Goal: Information Seeking & Learning: Check status

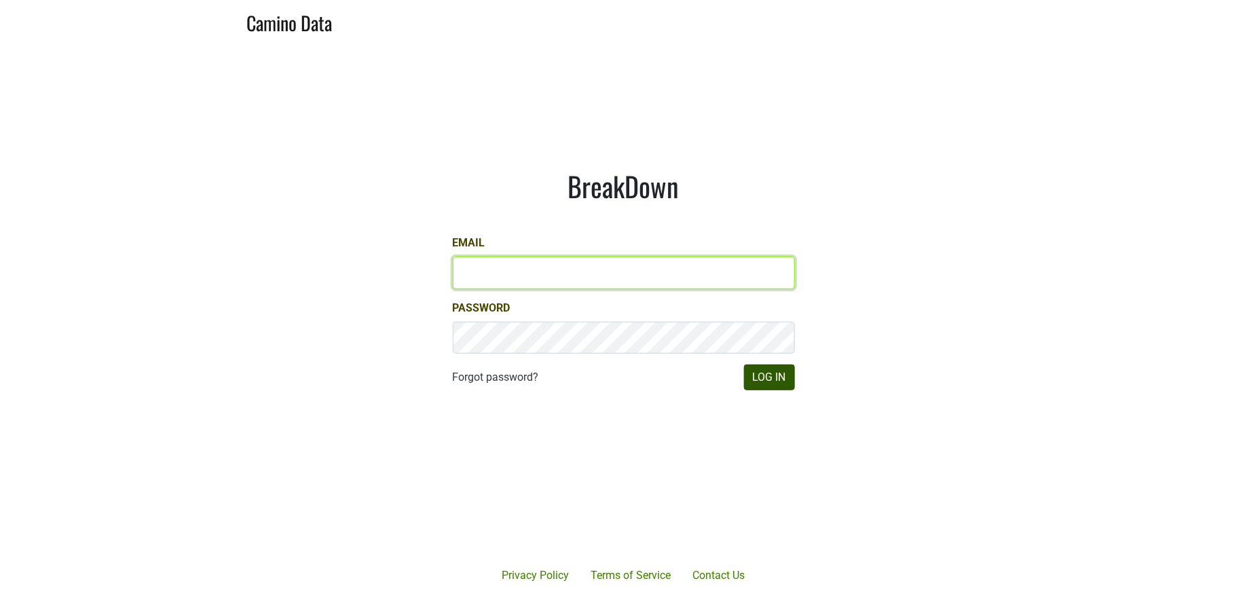
type input "[PERSON_NAME][EMAIL_ADDRESS][DOMAIN_NAME]"
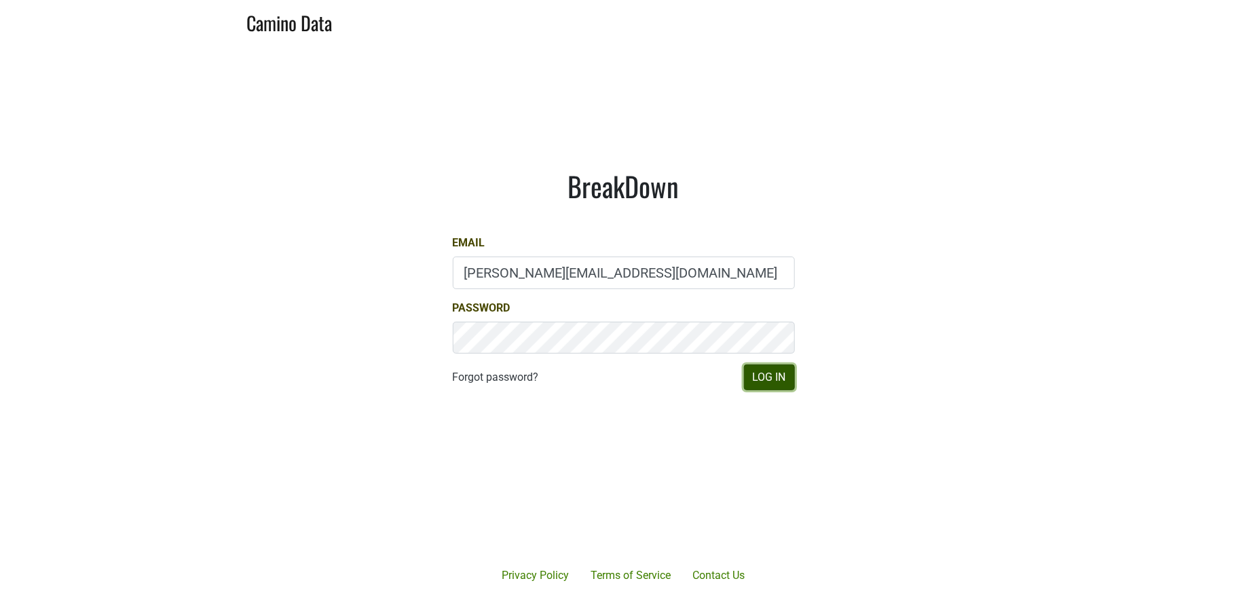
click at [764, 379] on button "Log In" at bounding box center [769, 377] width 51 height 26
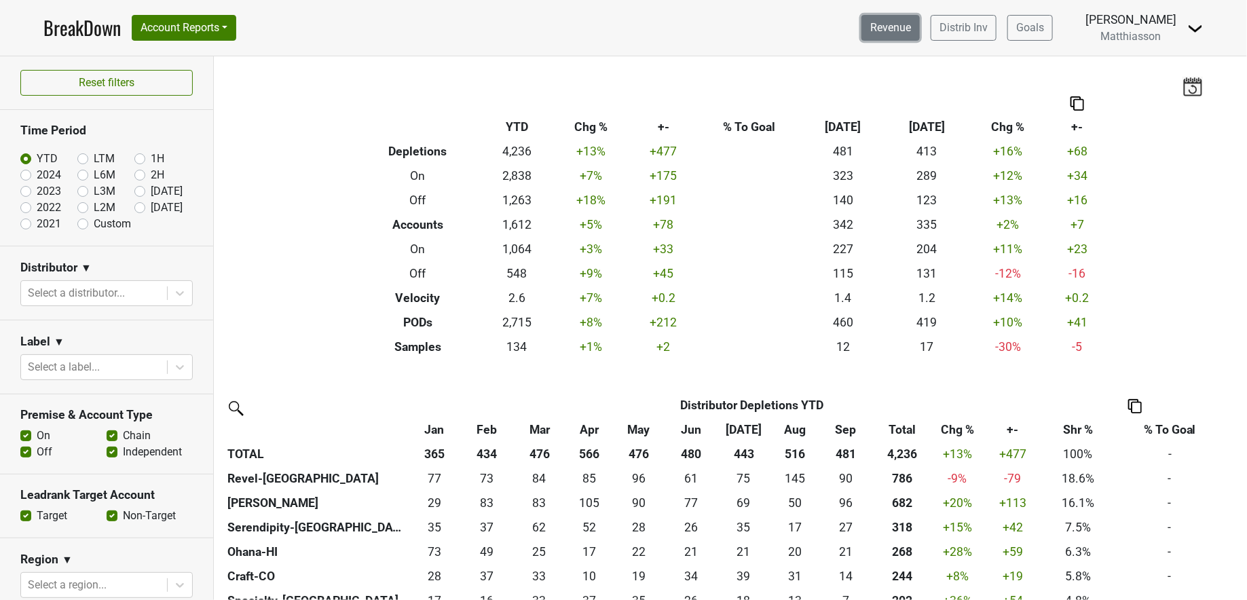
click at [897, 29] on link "Revenue" at bounding box center [890, 28] width 58 height 26
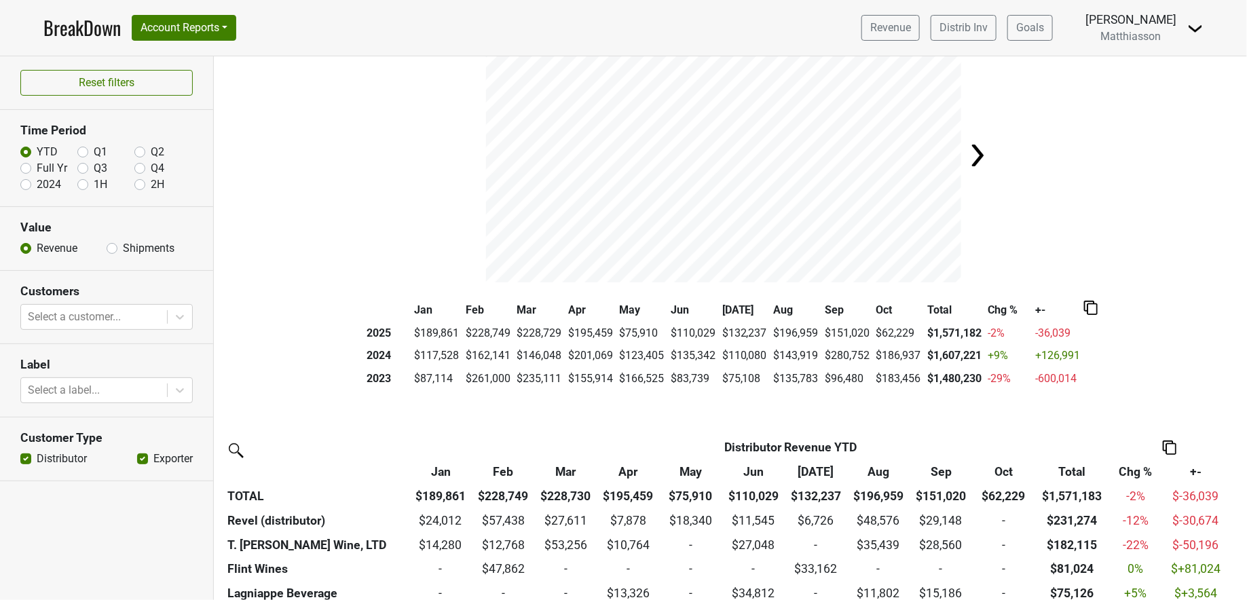
scroll to position [65, 0]
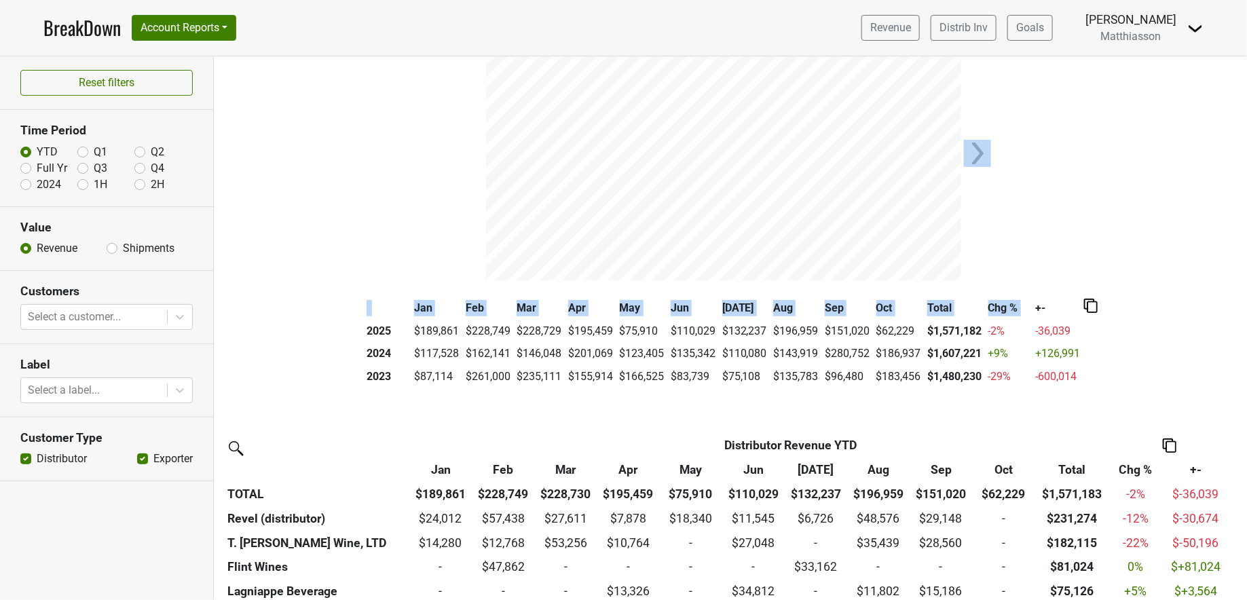
drag, startPoint x: 997, startPoint y: 243, endPoint x: 1043, endPoint y: 297, distance: 70.3
click at [1043, 297] on div "Filters last updated: 2025-10-02 Revenue YTD Jan Feb Mar Apr May Jun Jul Aug Se…" at bounding box center [730, 328] width 1033 height 544
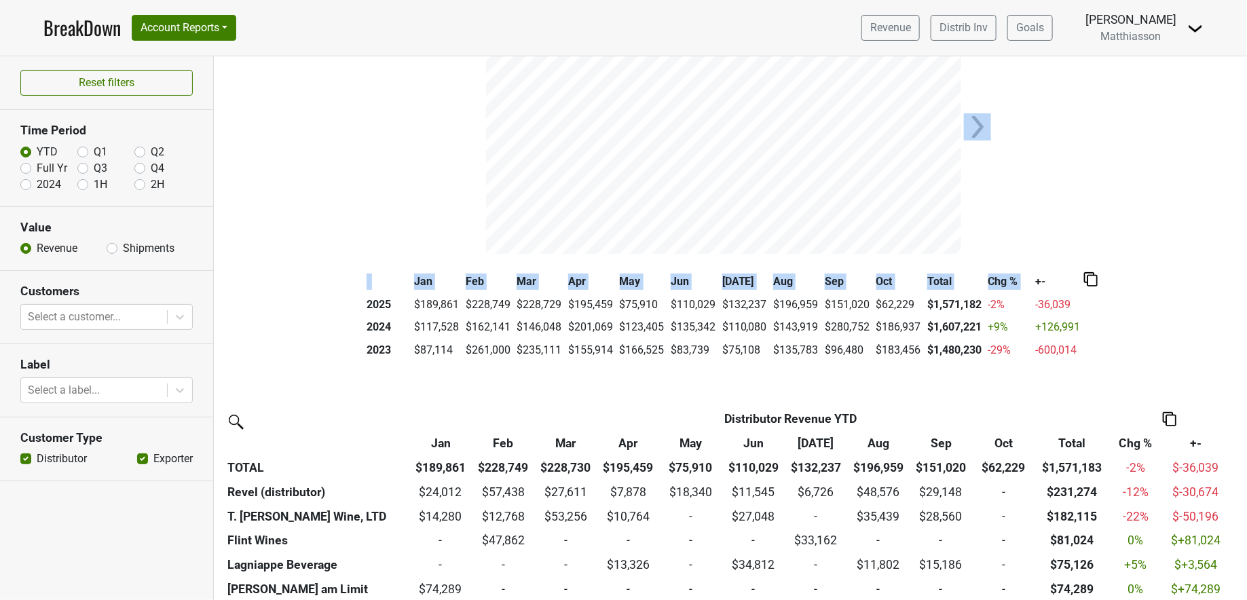
scroll to position [121, 0]
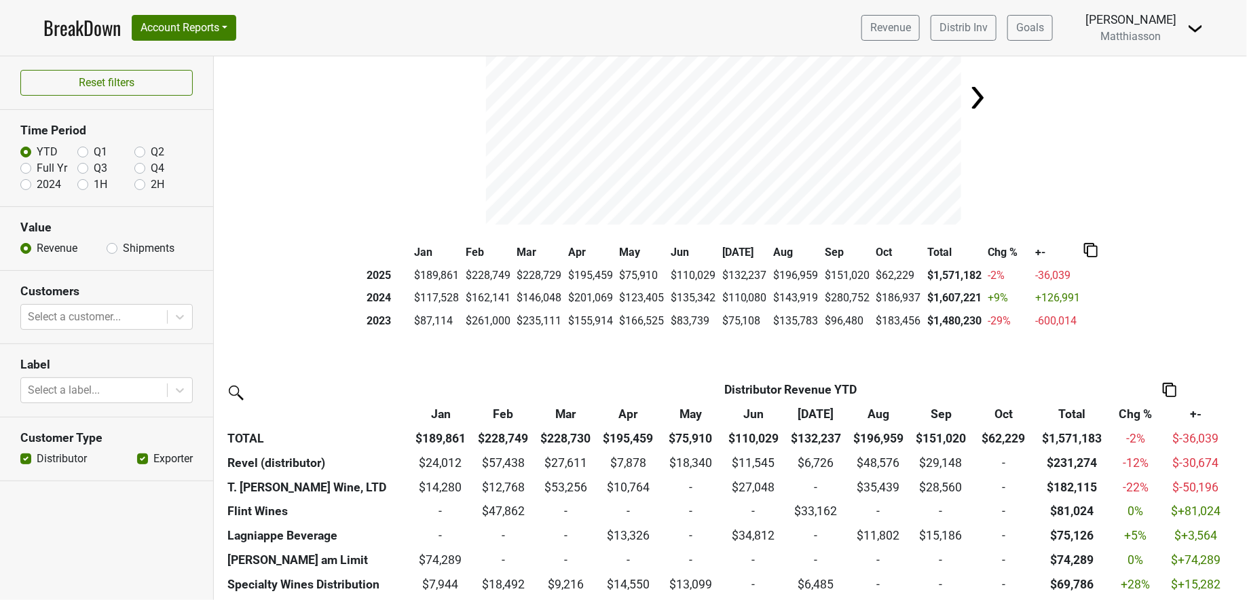
click at [1012, 343] on div "Filters last updated: 2025-10-02 Revenue YTD Jan Feb Mar Apr May Jun Jul Aug Se…" at bounding box center [730, 328] width 1033 height 544
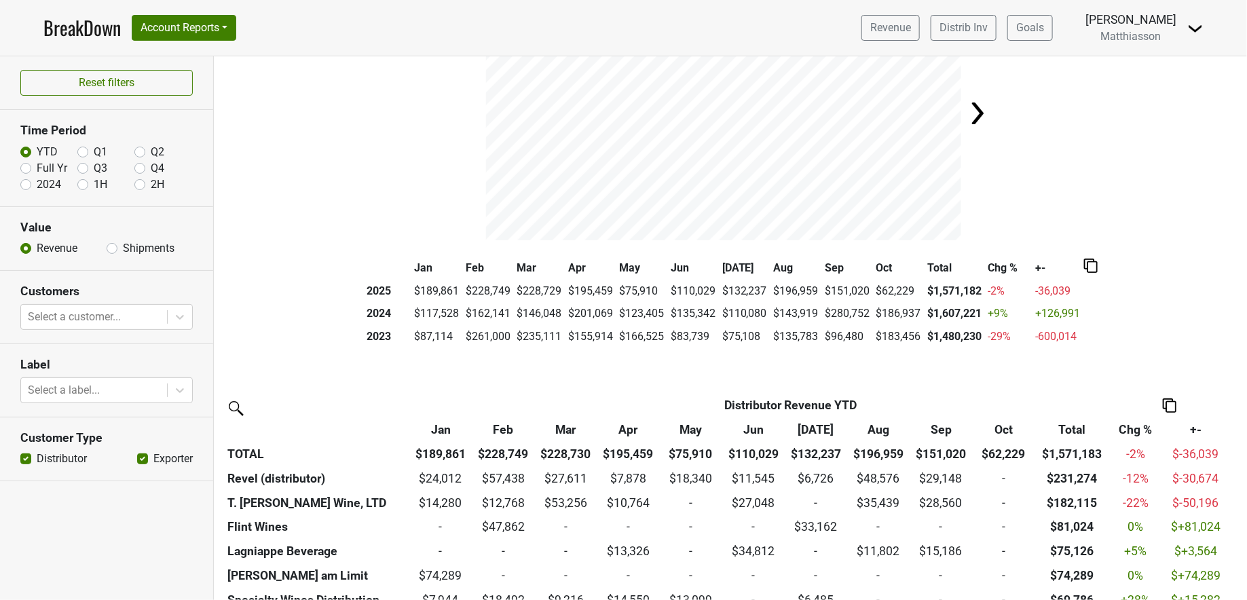
click at [37, 181] on label "2024" at bounding box center [49, 184] width 24 height 16
click at [24, 181] on input "2024" at bounding box center [25, 183] width 11 height 14
radio input "true"
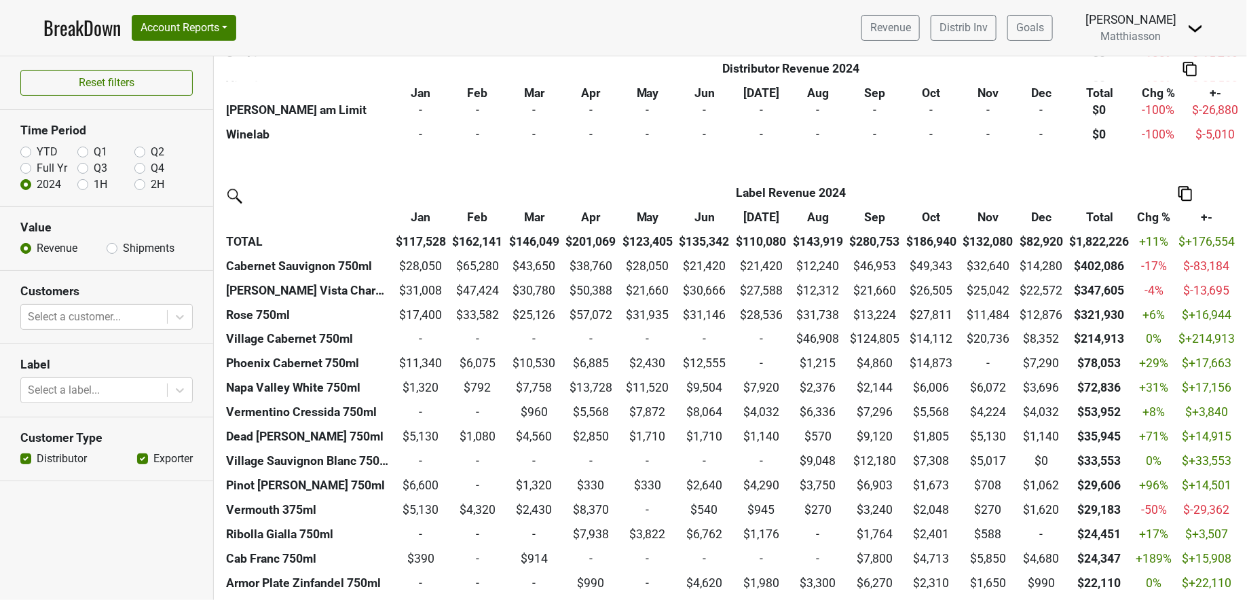
scroll to position [1824, 5]
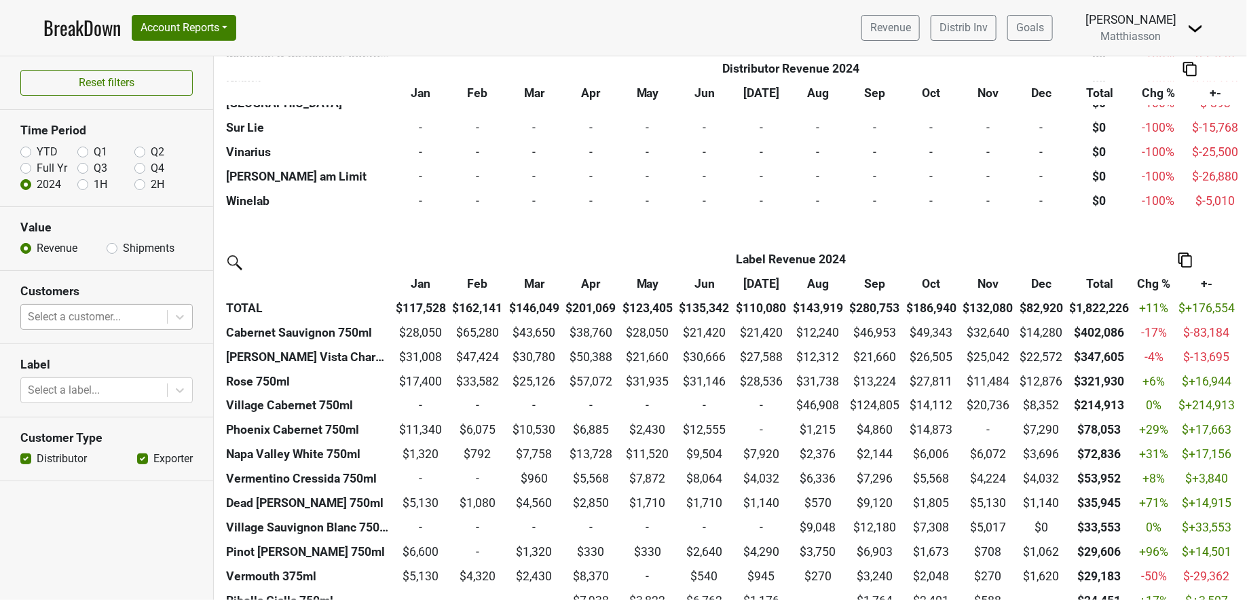
click at [75, 322] on div at bounding box center [94, 316] width 132 height 19
type input "t edwa"
click at [167, 254] on label "Shipments" at bounding box center [149, 248] width 52 height 16
click at [117, 254] on input "Shipments" at bounding box center [112, 247] width 11 height 14
radio input "true"
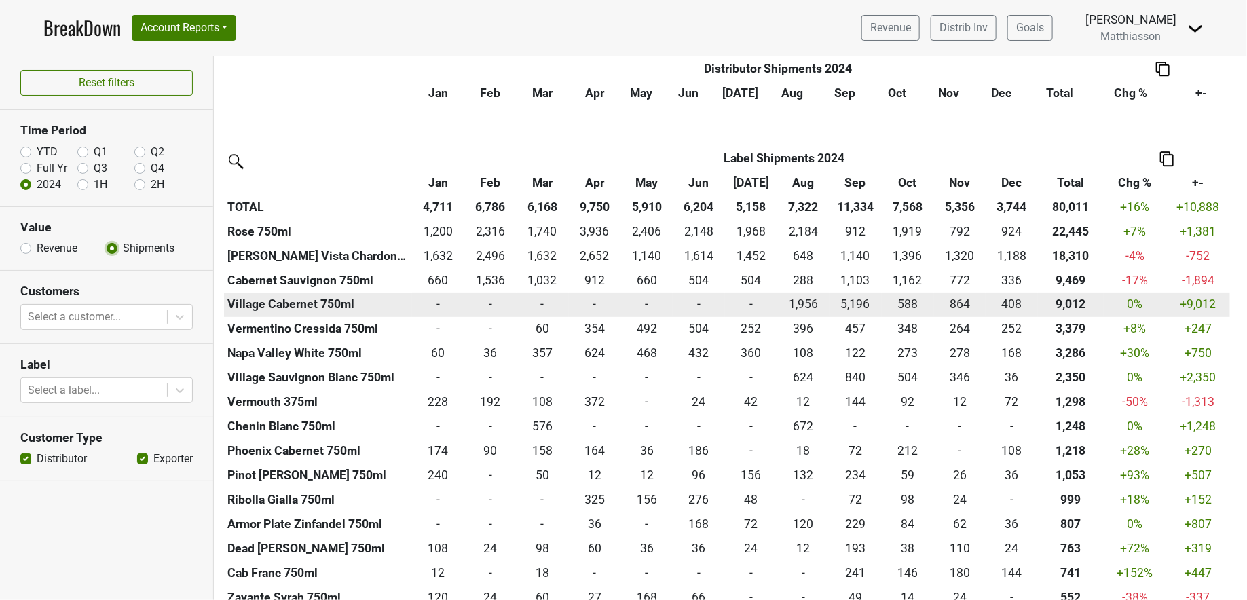
scroll to position [1931, 0]
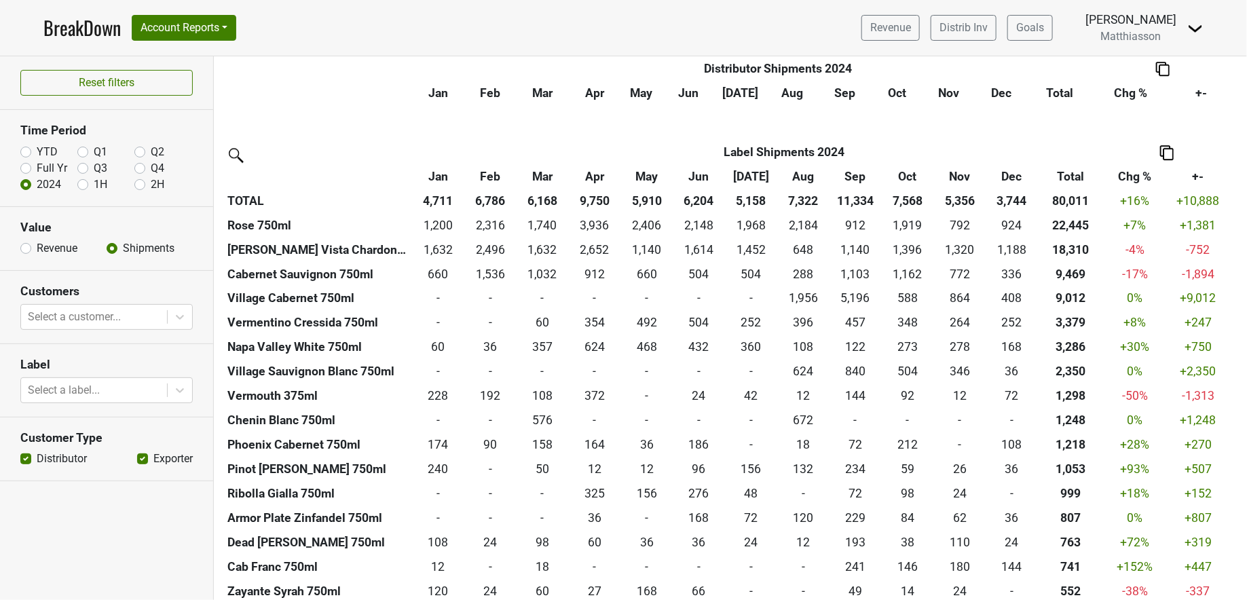
click at [37, 147] on label "YTD" at bounding box center [47, 152] width 21 height 16
click at [24, 147] on input "YTD" at bounding box center [25, 151] width 11 height 14
radio input "true"
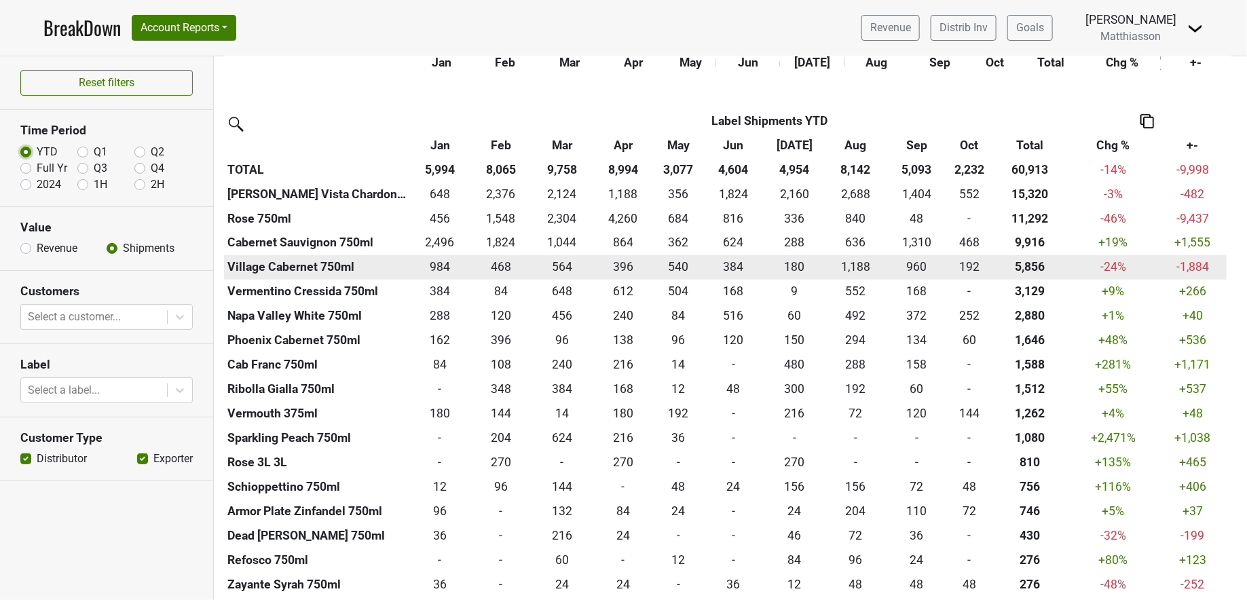
scroll to position [1989, 0]
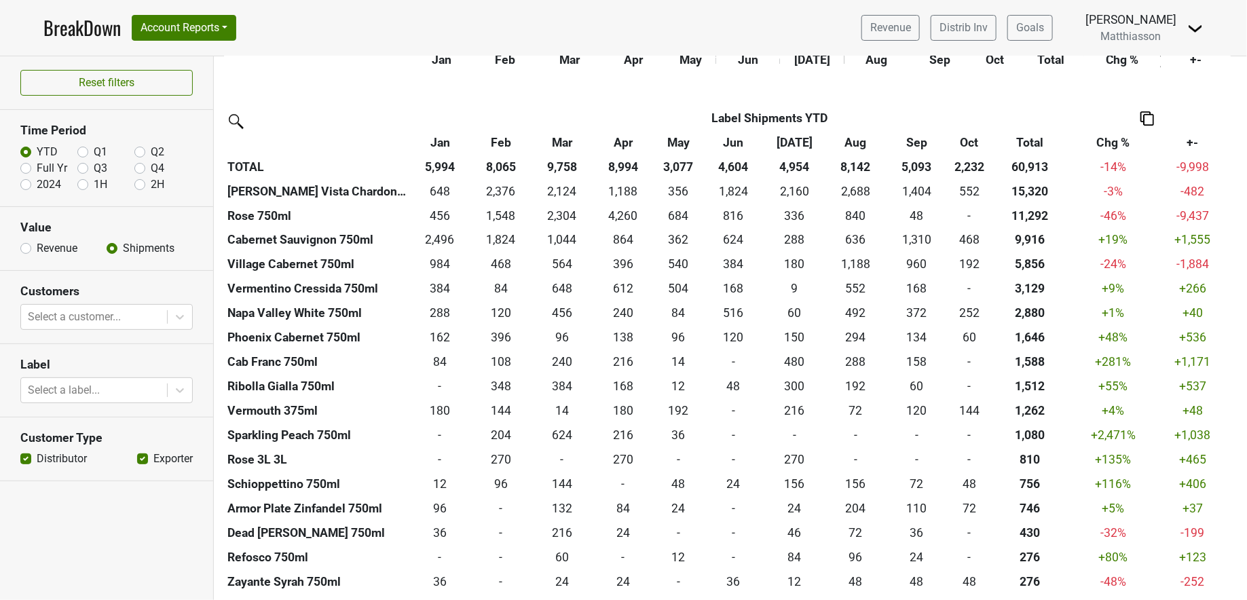
click at [37, 181] on label "2024" at bounding box center [49, 184] width 24 height 16
click at [26, 181] on input "2024" at bounding box center [25, 183] width 11 height 14
radio input "true"
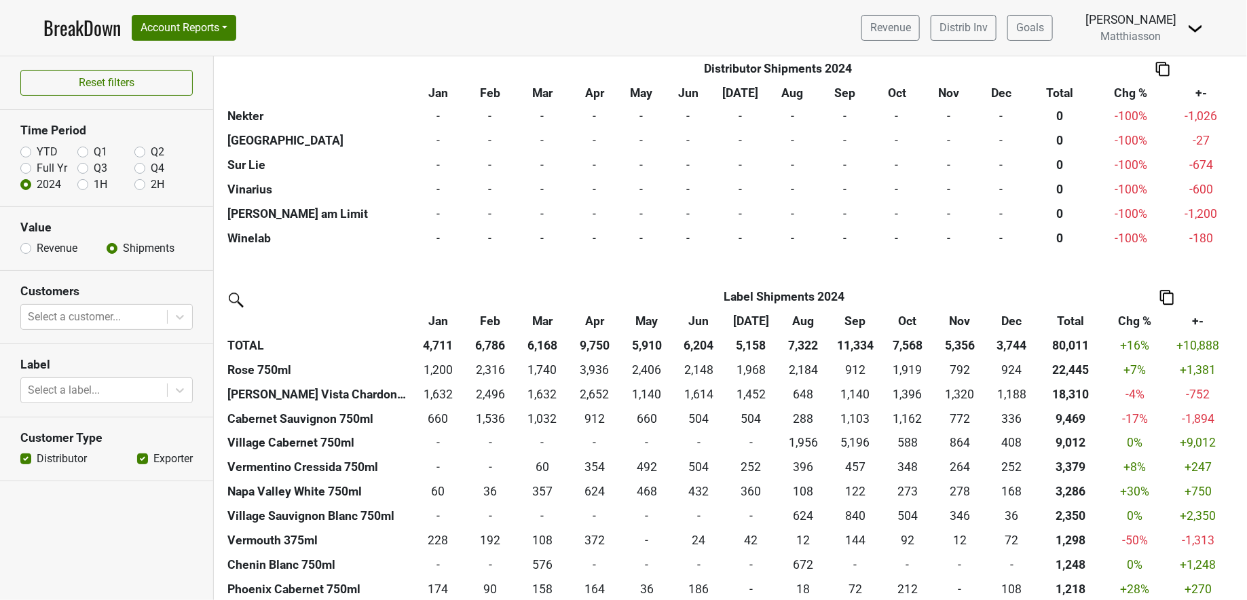
scroll to position [1888, 0]
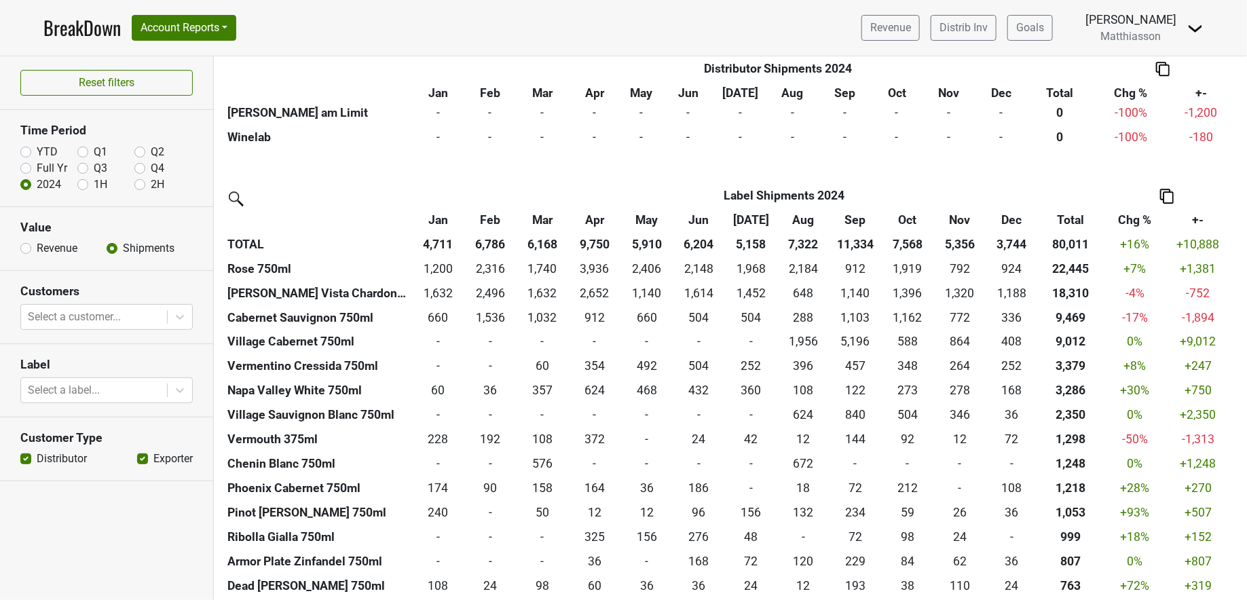
click at [37, 148] on label "YTD" at bounding box center [47, 152] width 21 height 16
click at [25, 148] on input "YTD" at bounding box center [25, 151] width 11 height 14
radio input "true"
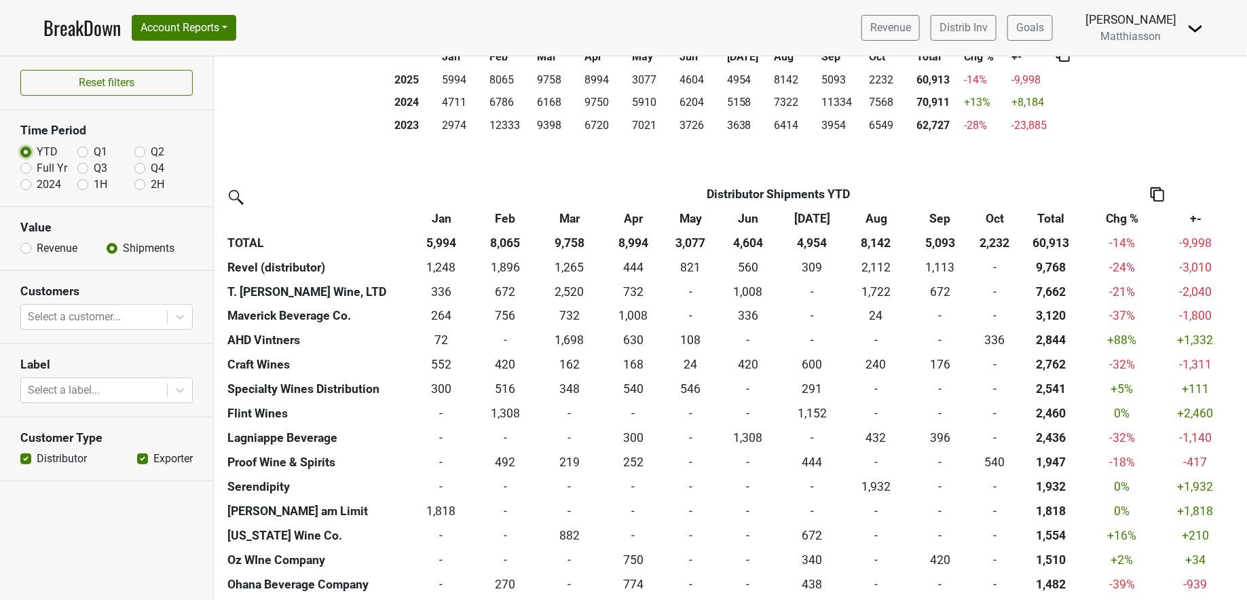
scroll to position [0, 0]
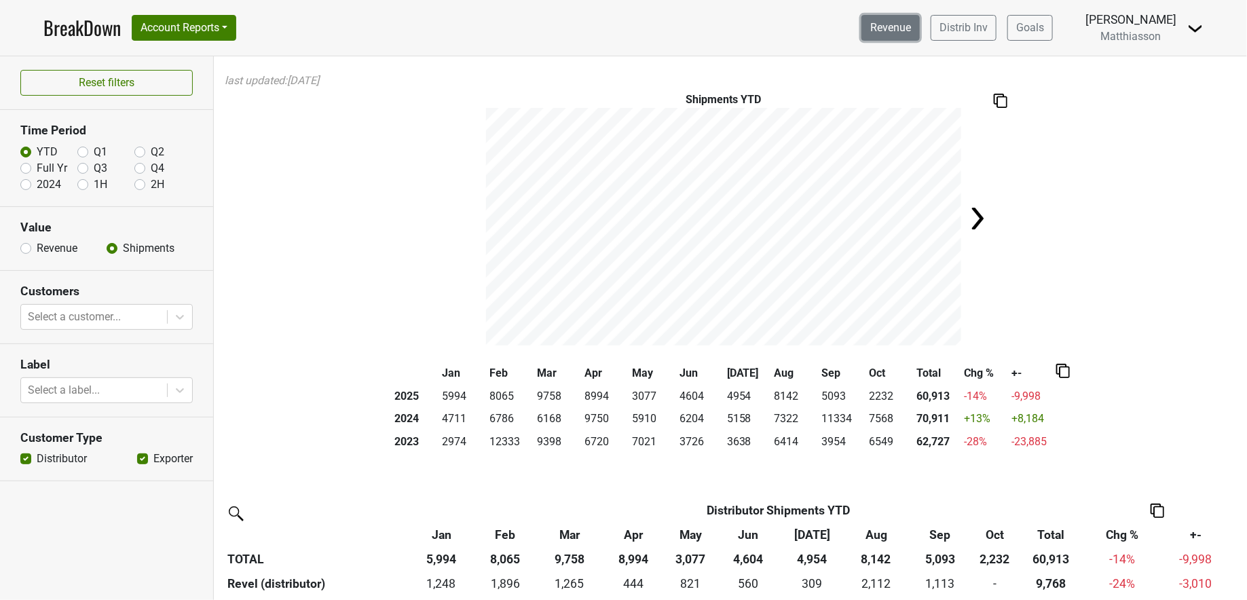
click at [886, 30] on link "Revenue" at bounding box center [890, 28] width 58 height 26
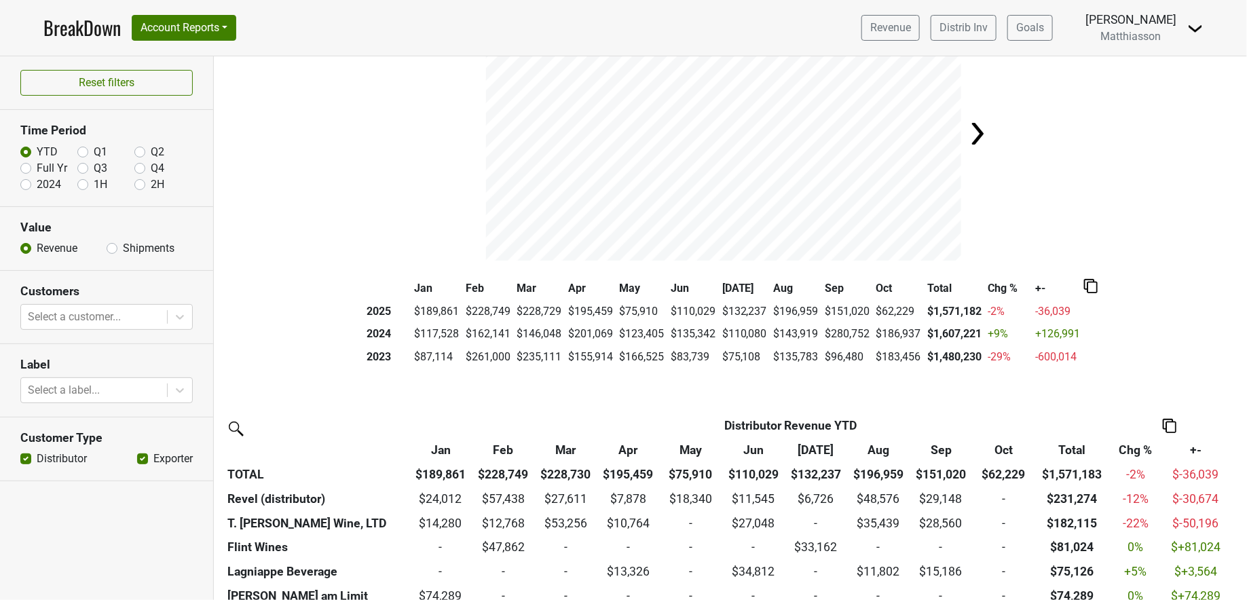
scroll to position [89, 0]
